Goal: Task Accomplishment & Management: Manage account settings

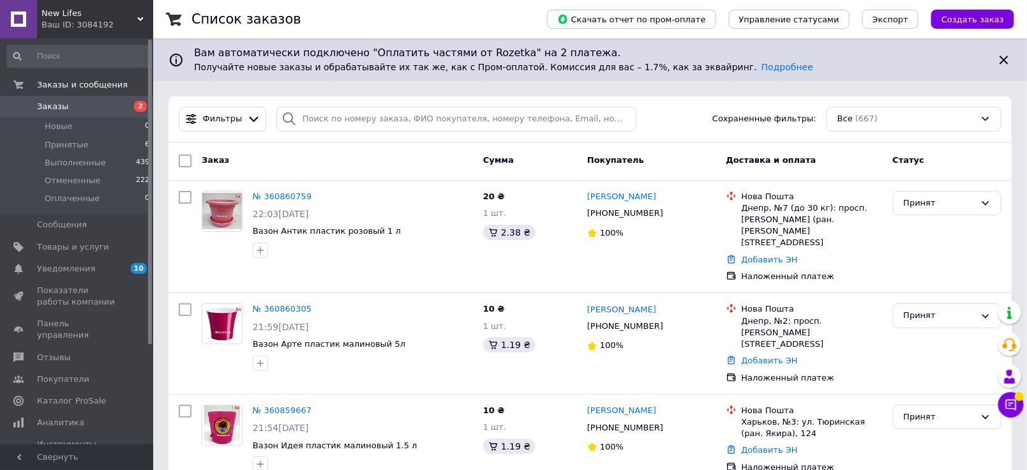
click at [54, 100] on link "Заказы 2" at bounding box center [78, 107] width 157 height 22
click at [75, 249] on span "Товары и услуги" at bounding box center [73, 246] width 72 height 11
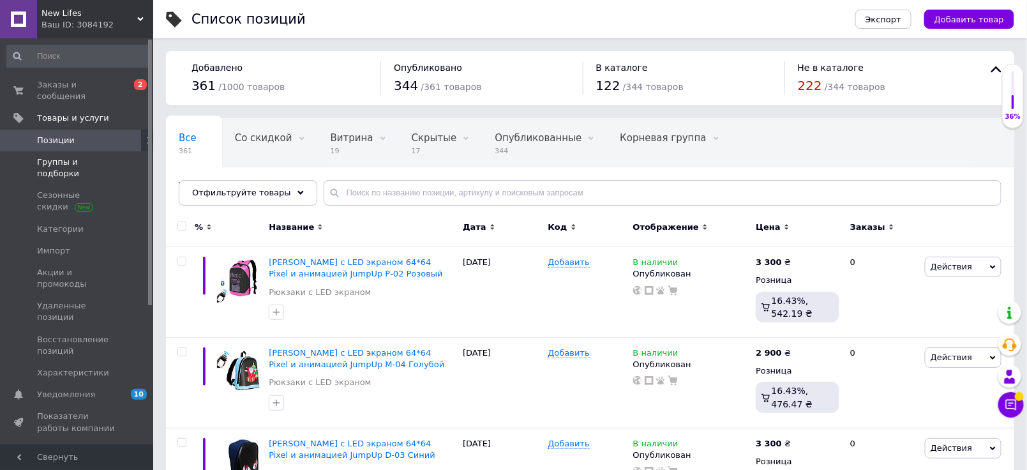
click at [85, 156] on span "Группы и подборки" at bounding box center [77, 167] width 81 height 23
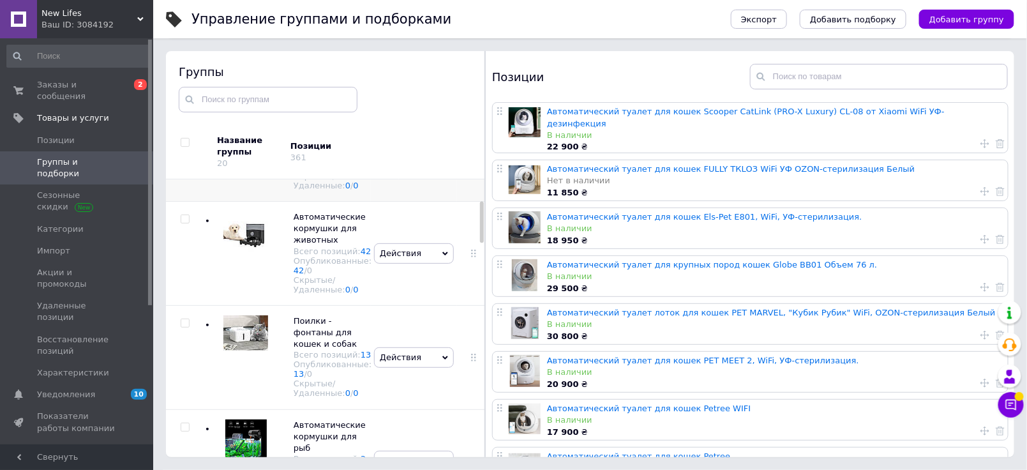
scroll to position [71, 0]
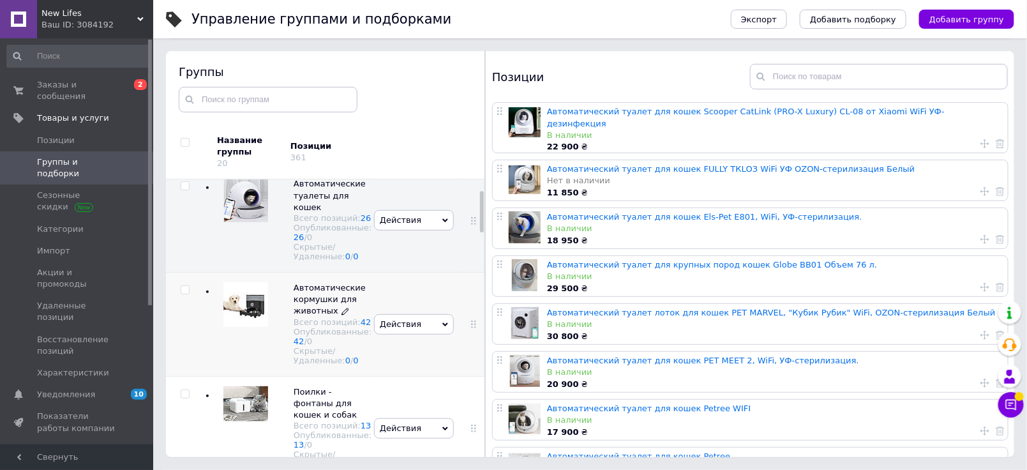
click at [326, 310] on span "Автоматические кормушки для животных" at bounding box center [330, 299] width 72 height 33
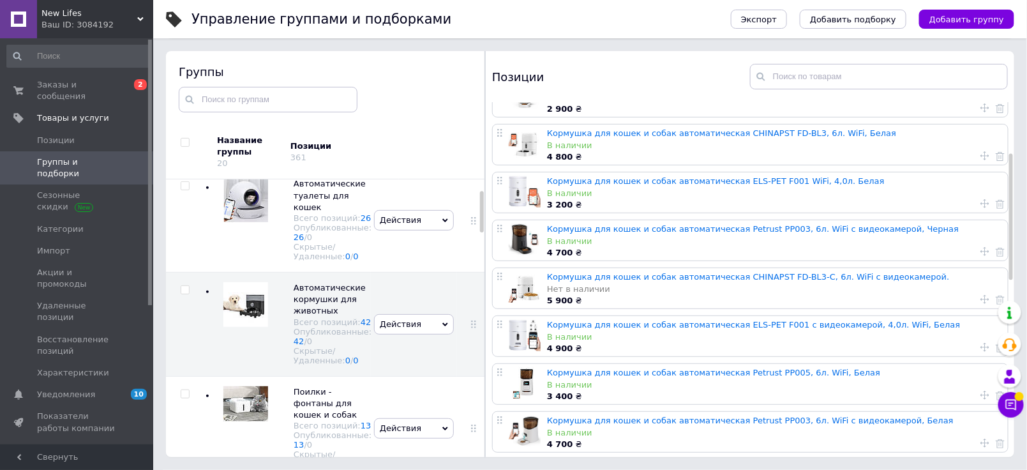
scroll to position [142, 0]
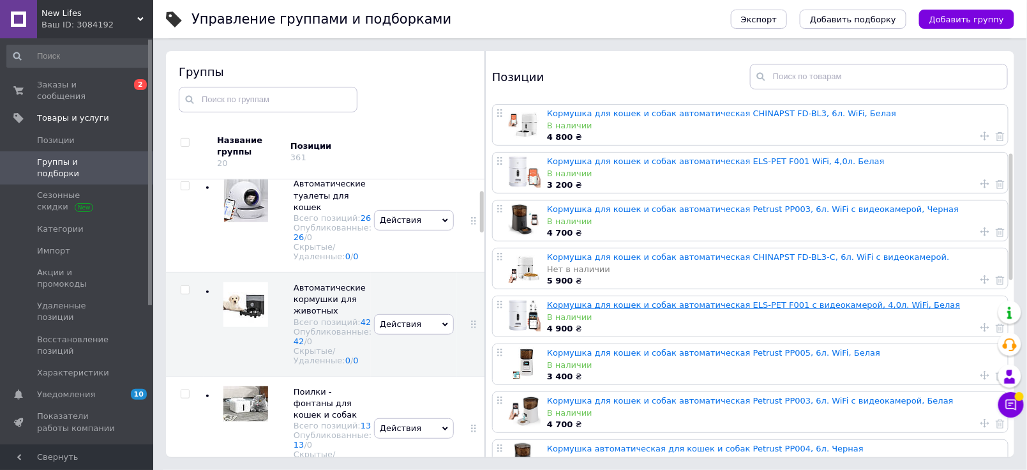
click at [591, 304] on link "Кормушка для кошек и собак автоматическая ELS-PET F001 с видеокамерой, 4,0л. Wi…" at bounding box center [754, 305] width 414 height 10
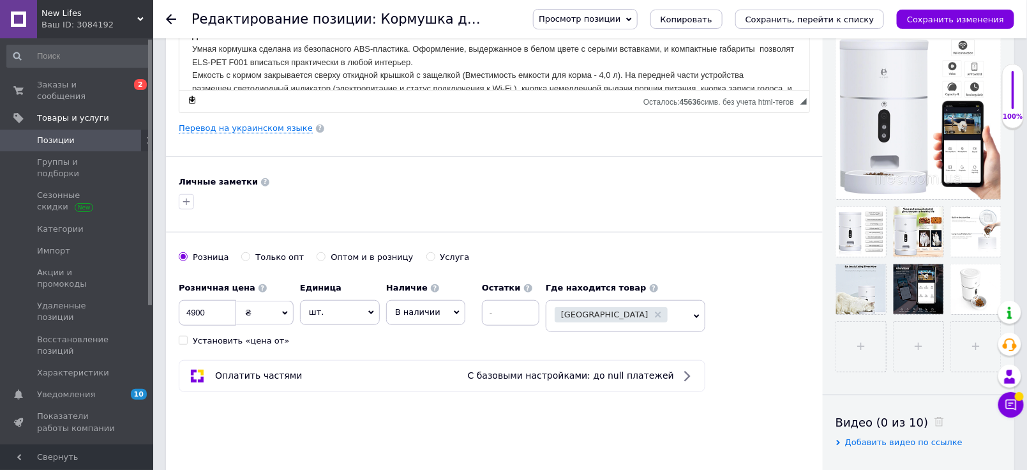
scroll to position [354, 0]
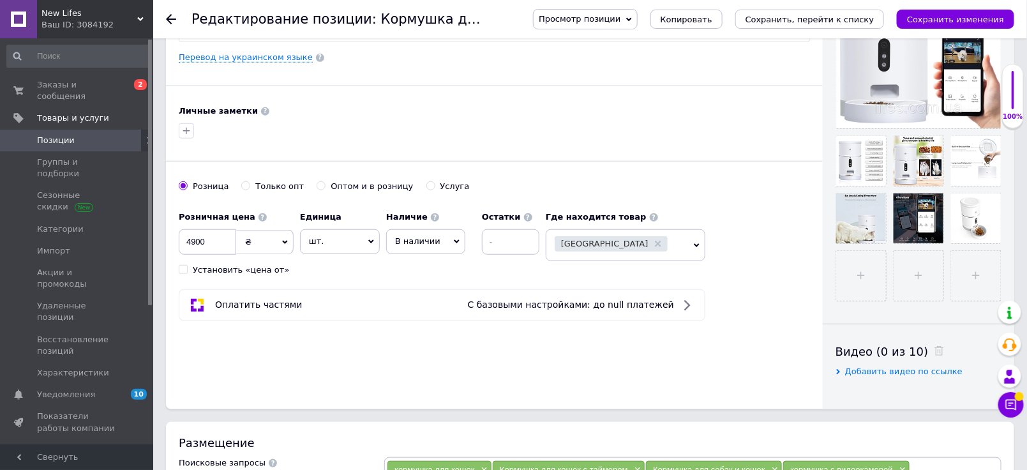
click at [440, 239] on span "В наличии" at bounding box center [425, 241] width 79 height 24
click at [432, 260] on li "Нет в наличии" at bounding box center [426, 268] width 78 height 18
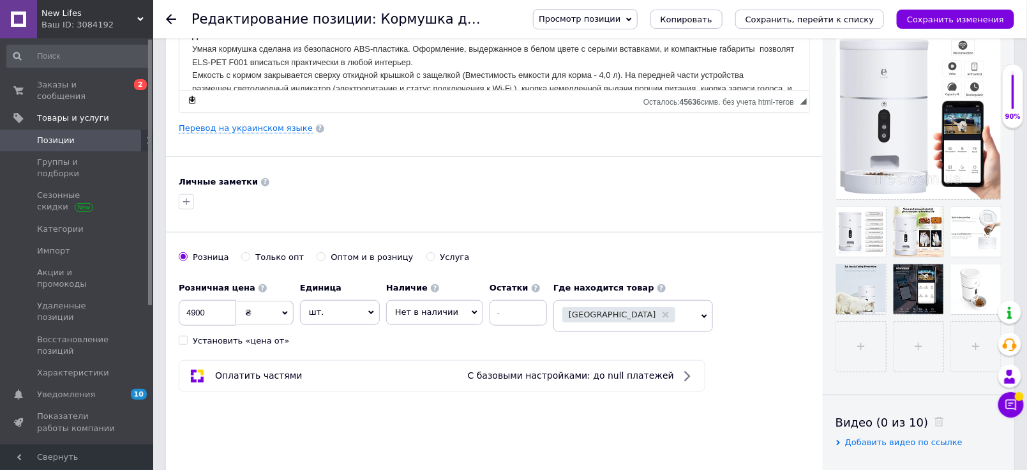
scroll to position [0, 0]
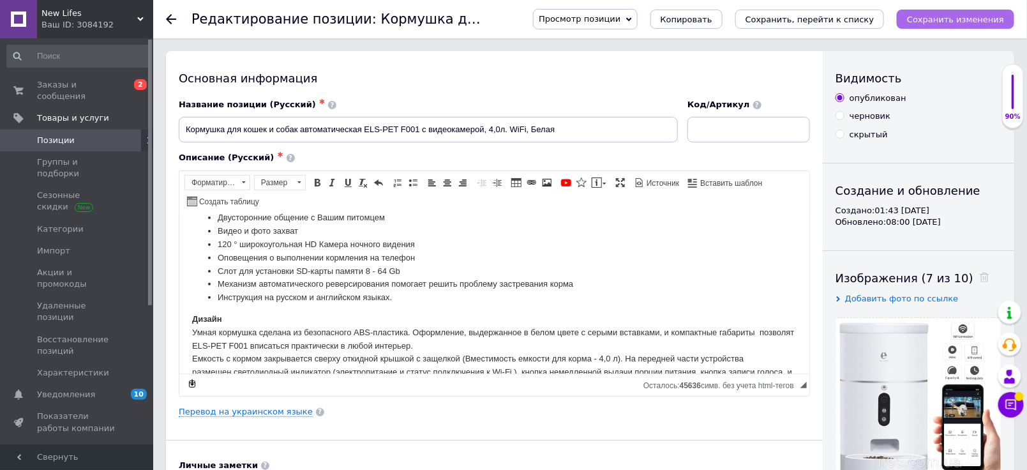
click at [981, 11] on button "Сохранить изменения" at bounding box center [955, 19] width 117 height 19
